Goal: Transaction & Acquisition: Download file/media

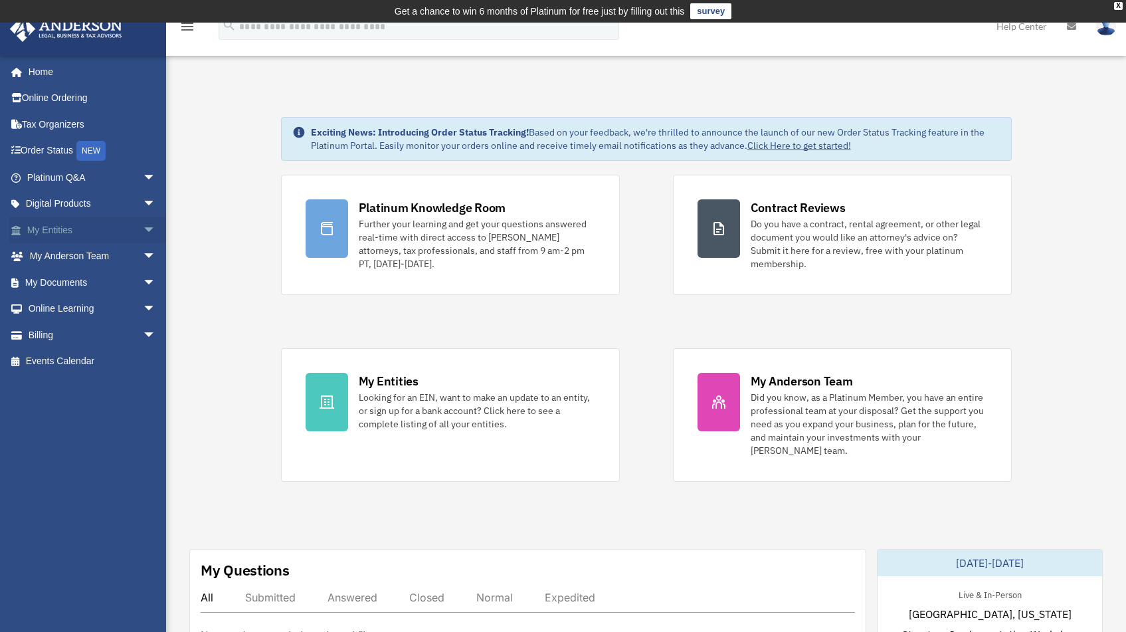
click at [124, 229] on link "My Entities arrow_drop_down" at bounding box center [92, 230] width 167 height 27
click at [143, 232] on span "arrow_drop_down" at bounding box center [156, 230] width 27 height 27
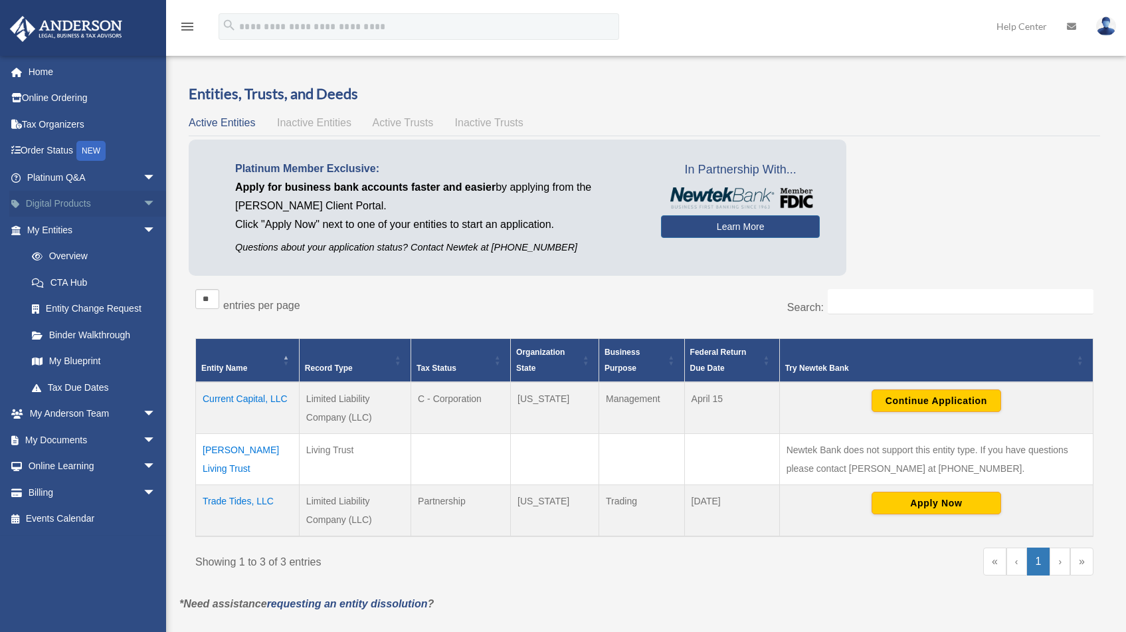
click at [143, 208] on span "arrow_drop_down" at bounding box center [156, 204] width 27 height 27
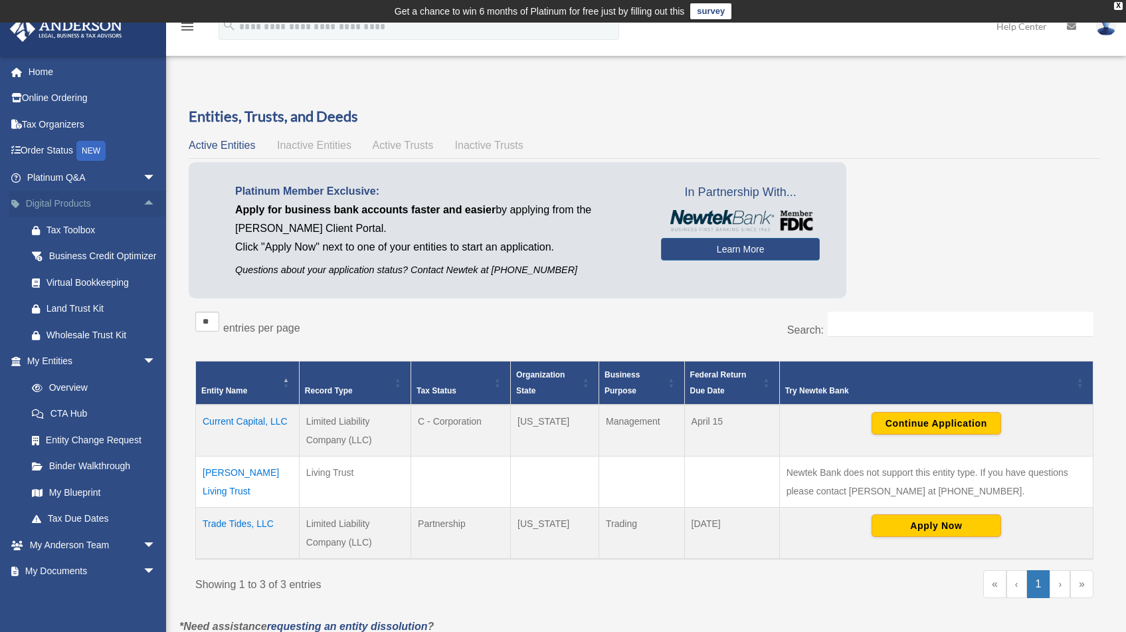
click at [143, 203] on span "arrow_drop_up" at bounding box center [156, 204] width 27 height 27
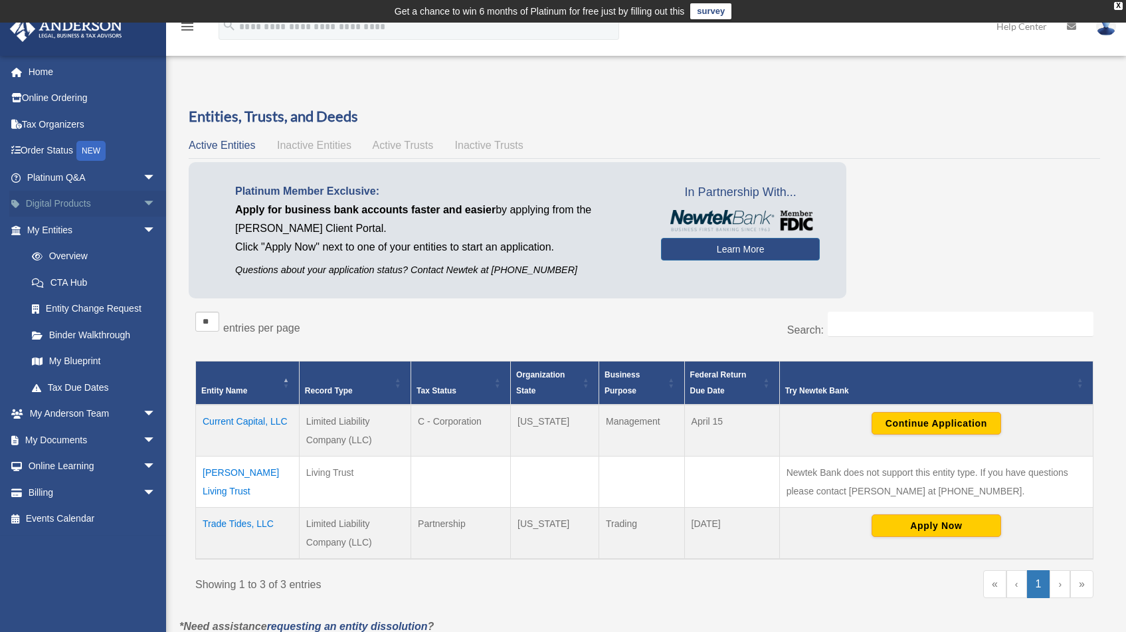
click at [143, 199] on span "arrow_drop_down" at bounding box center [156, 204] width 27 height 27
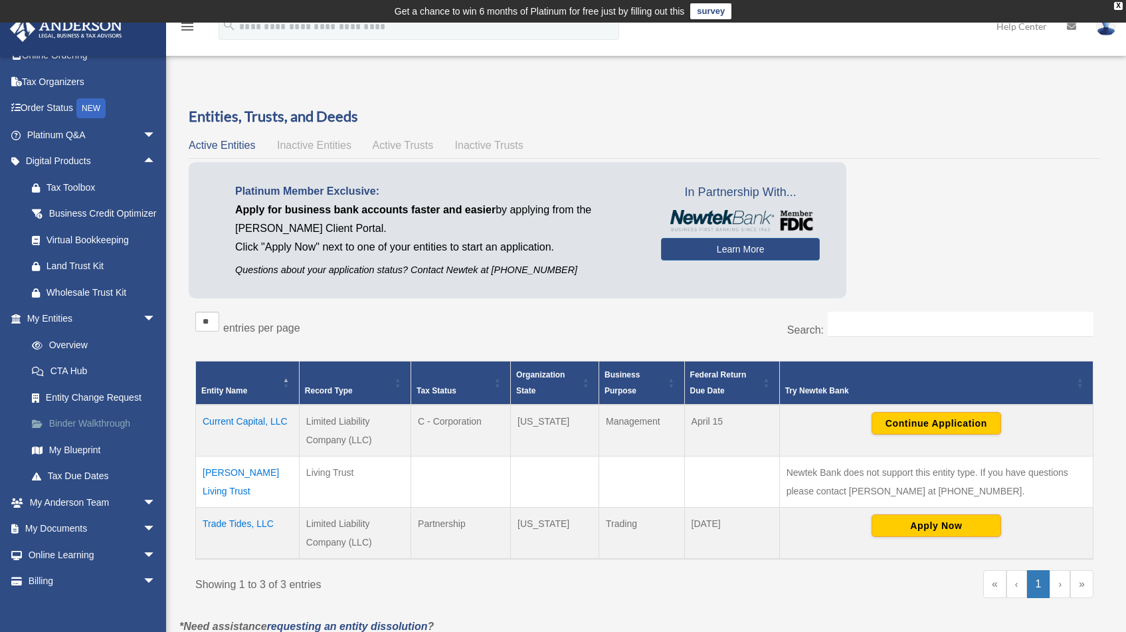
scroll to position [95, 0]
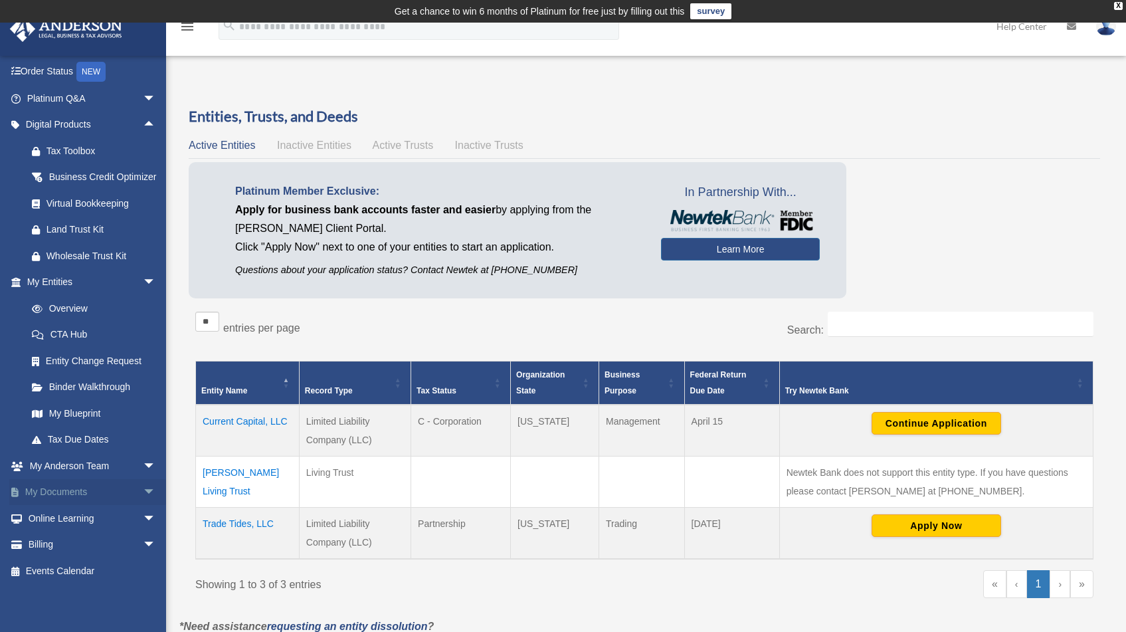
click at [143, 496] on span "arrow_drop_down" at bounding box center [156, 492] width 27 height 27
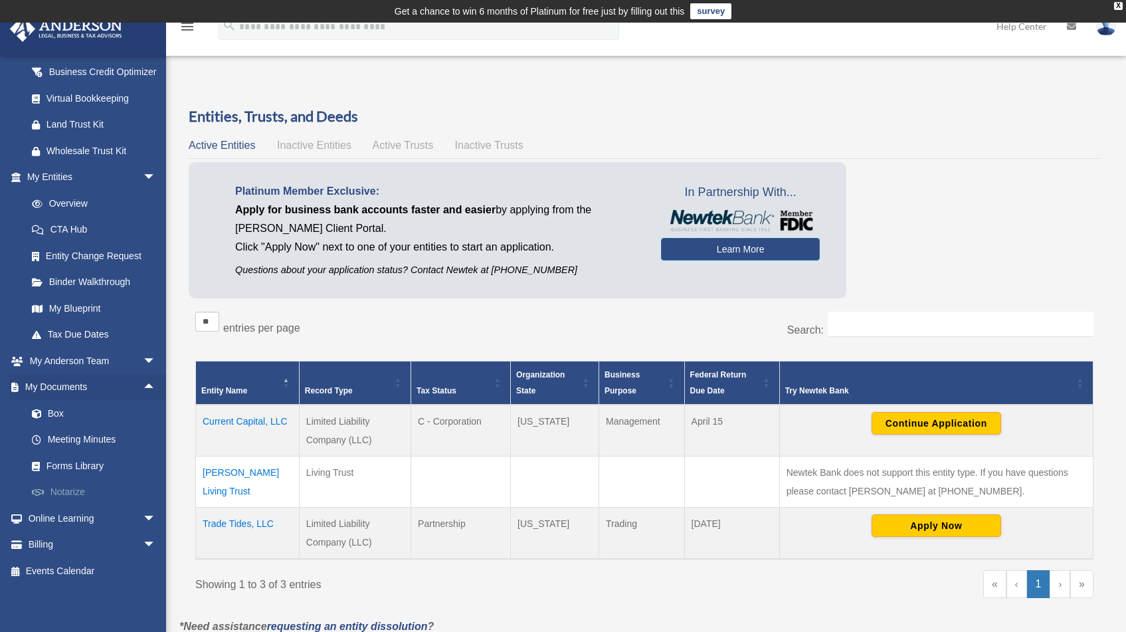
scroll to position [200, 0]
click at [63, 408] on link "Box" at bounding box center [97, 413] width 157 height 27
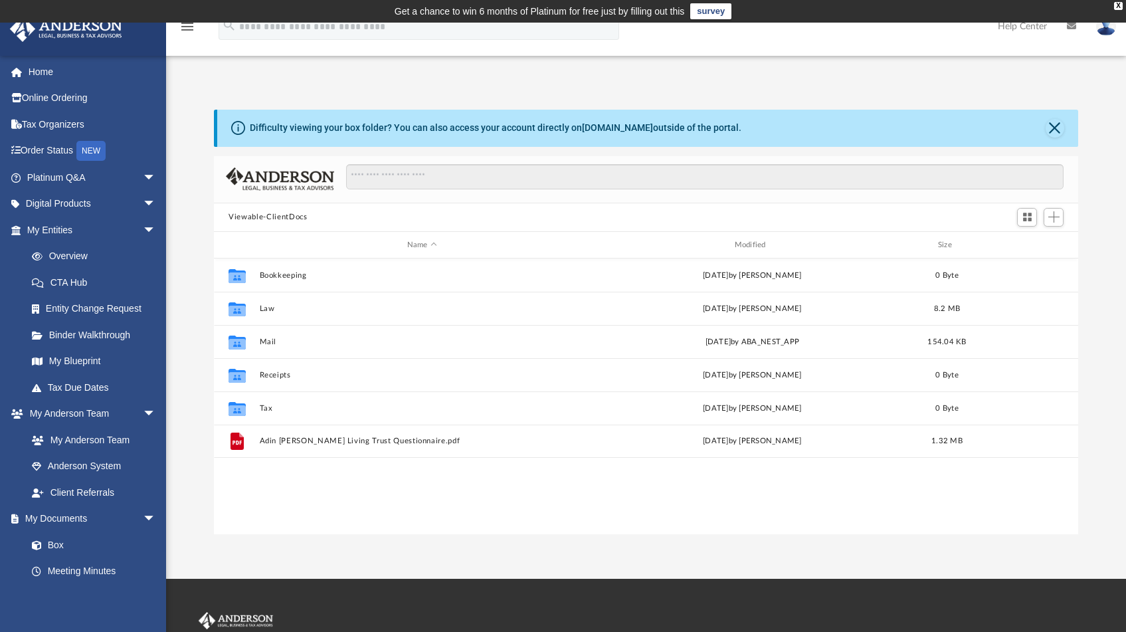
scroll to position [292, 854]
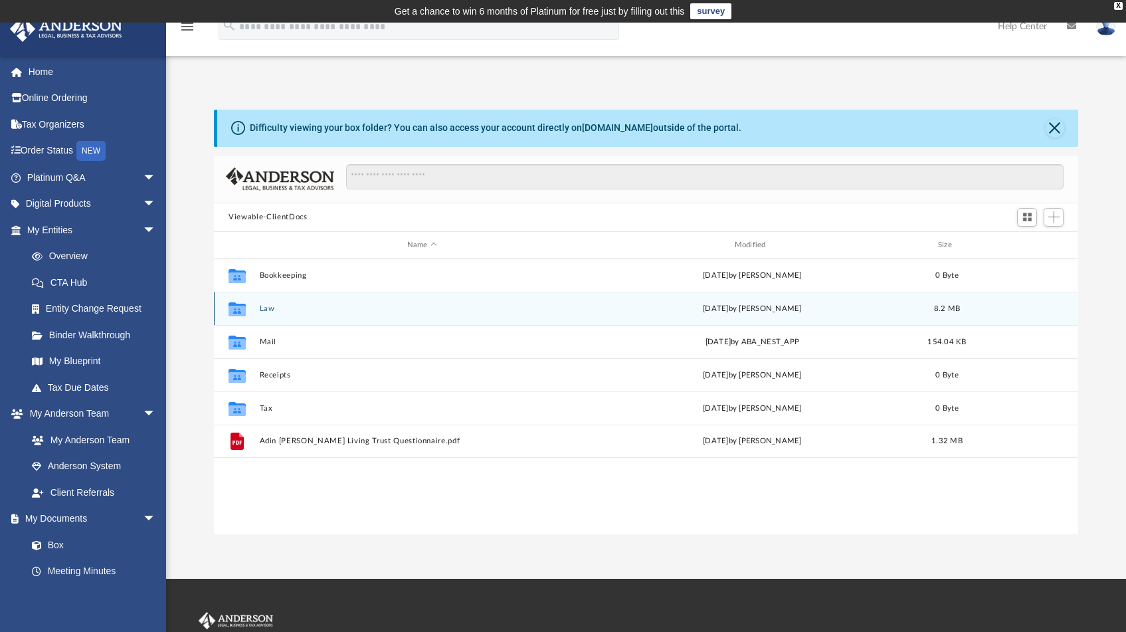
click at [272, 307] on button "Law" at bounding box center [422, 308] width 325 height 9
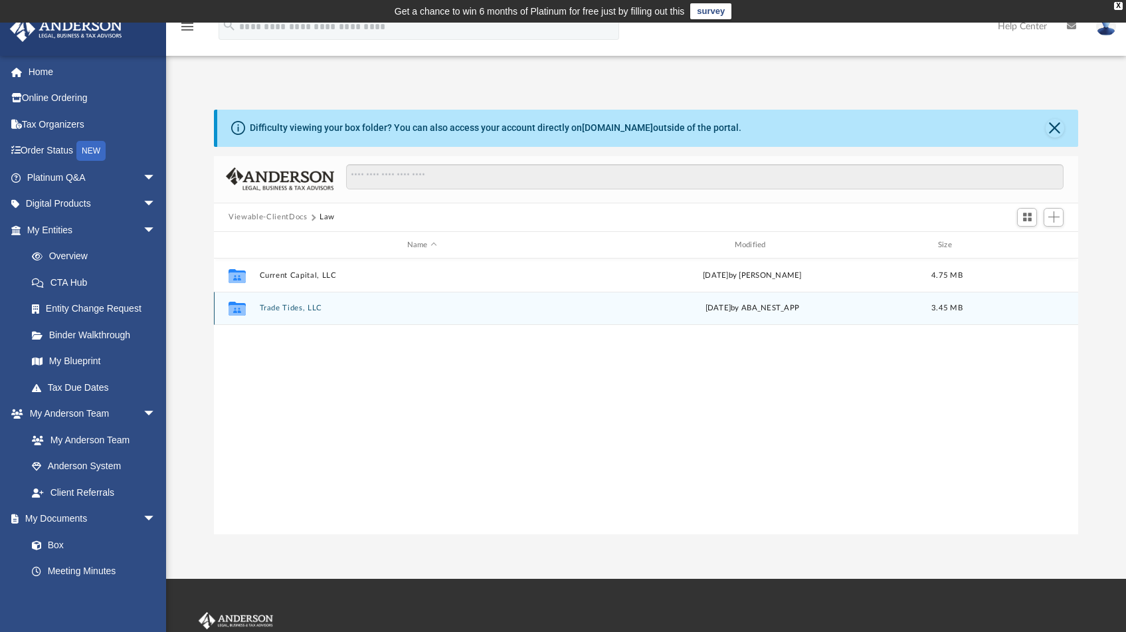
click at [292, 308] on button "Trade Tides, LLC" at bounding box center [422, 308] width 325 height 9
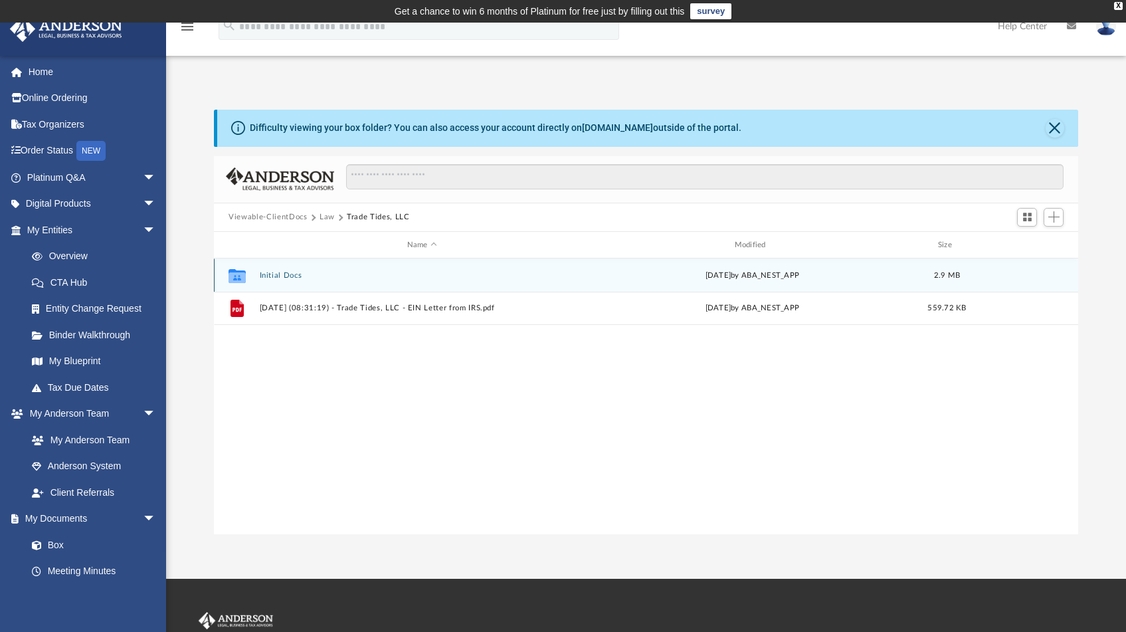
click at [286, 278] on button "Initial Docs" at bounding box center [422, 275] width 325 height 9
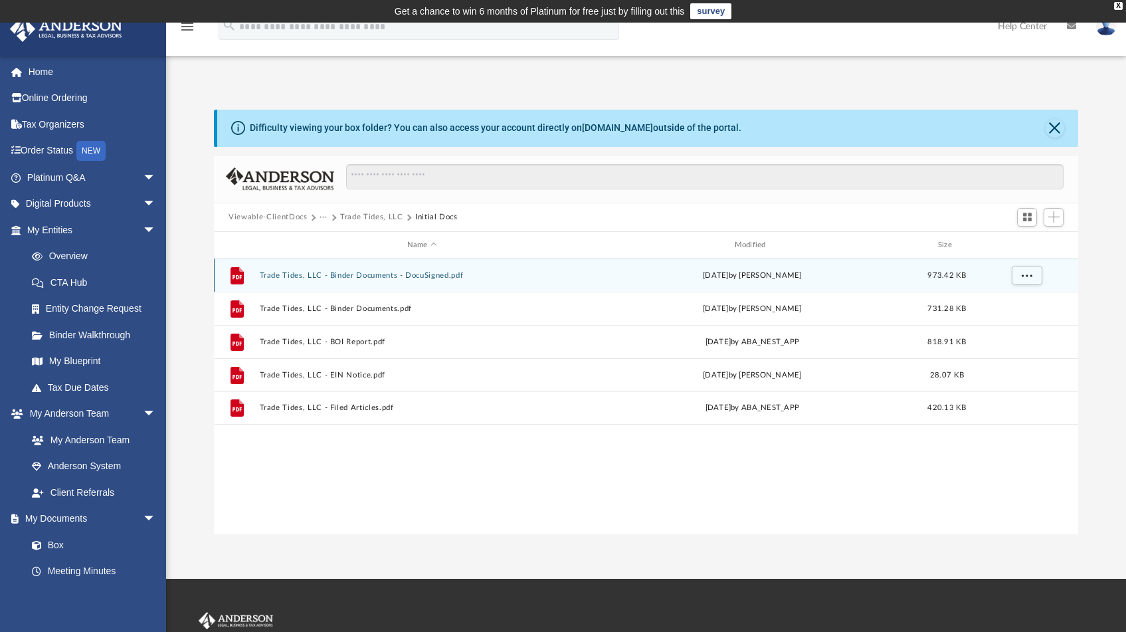
click at [411, 277] on button "Trade Tides, LLC - Binder Documents - DocuSigned.pdf" at bounding box center [422, 275] width 325 height 9
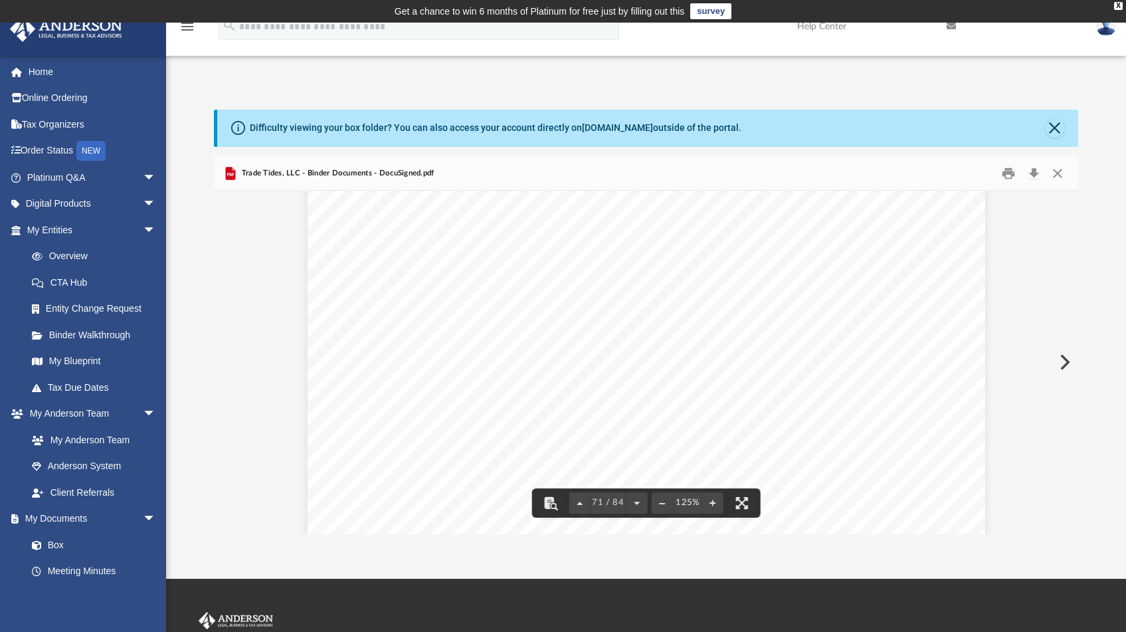
scroll to position [63127, 0]
click at [1030, 174] on button "Download" at bounding box center [1034, 173] width 24 height 21
